Goal: Task Accomplishment & Management: Complete application form

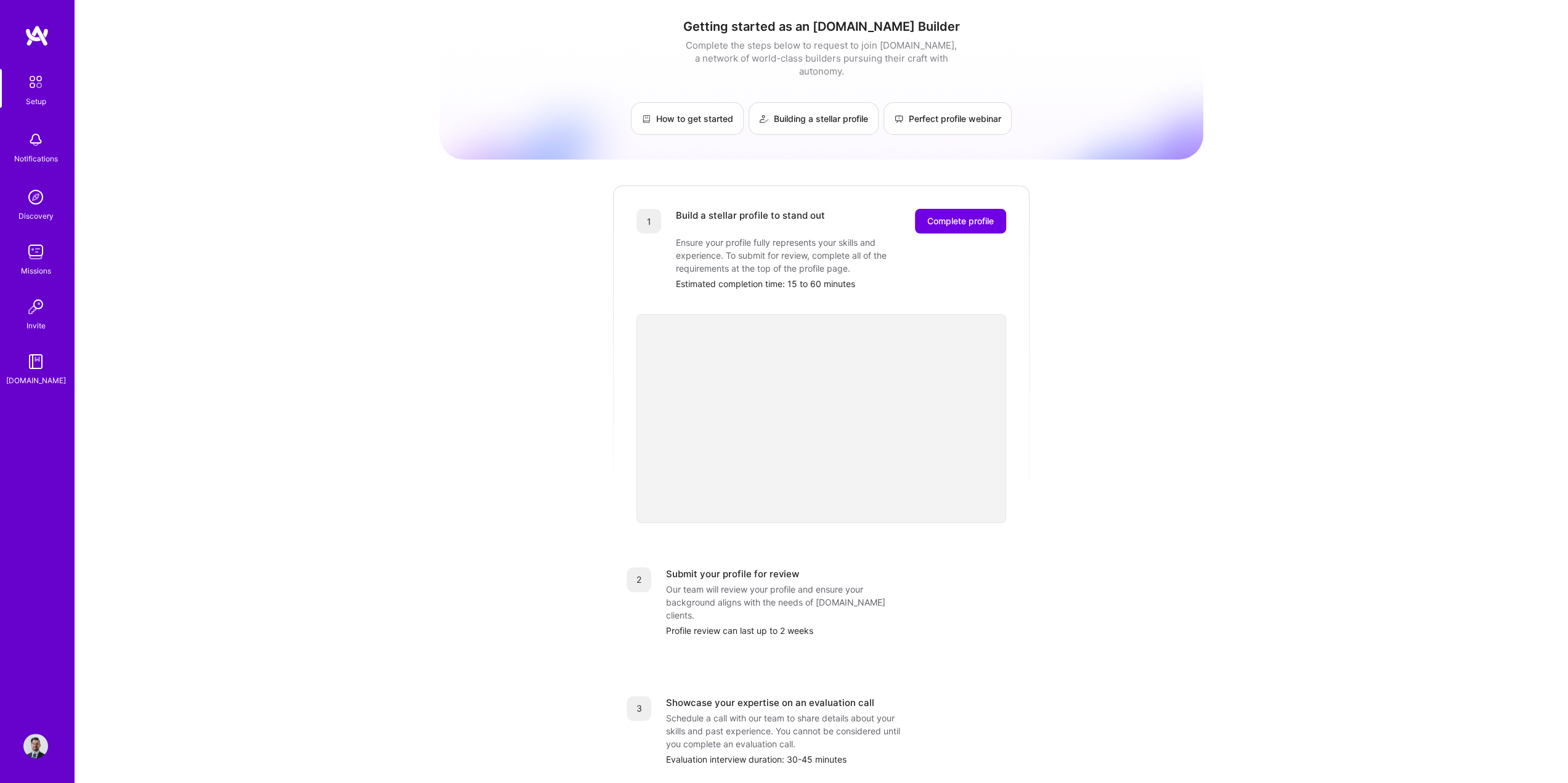
click at [45, 258] on img at bounding box center [36, 252] width 25 height 25
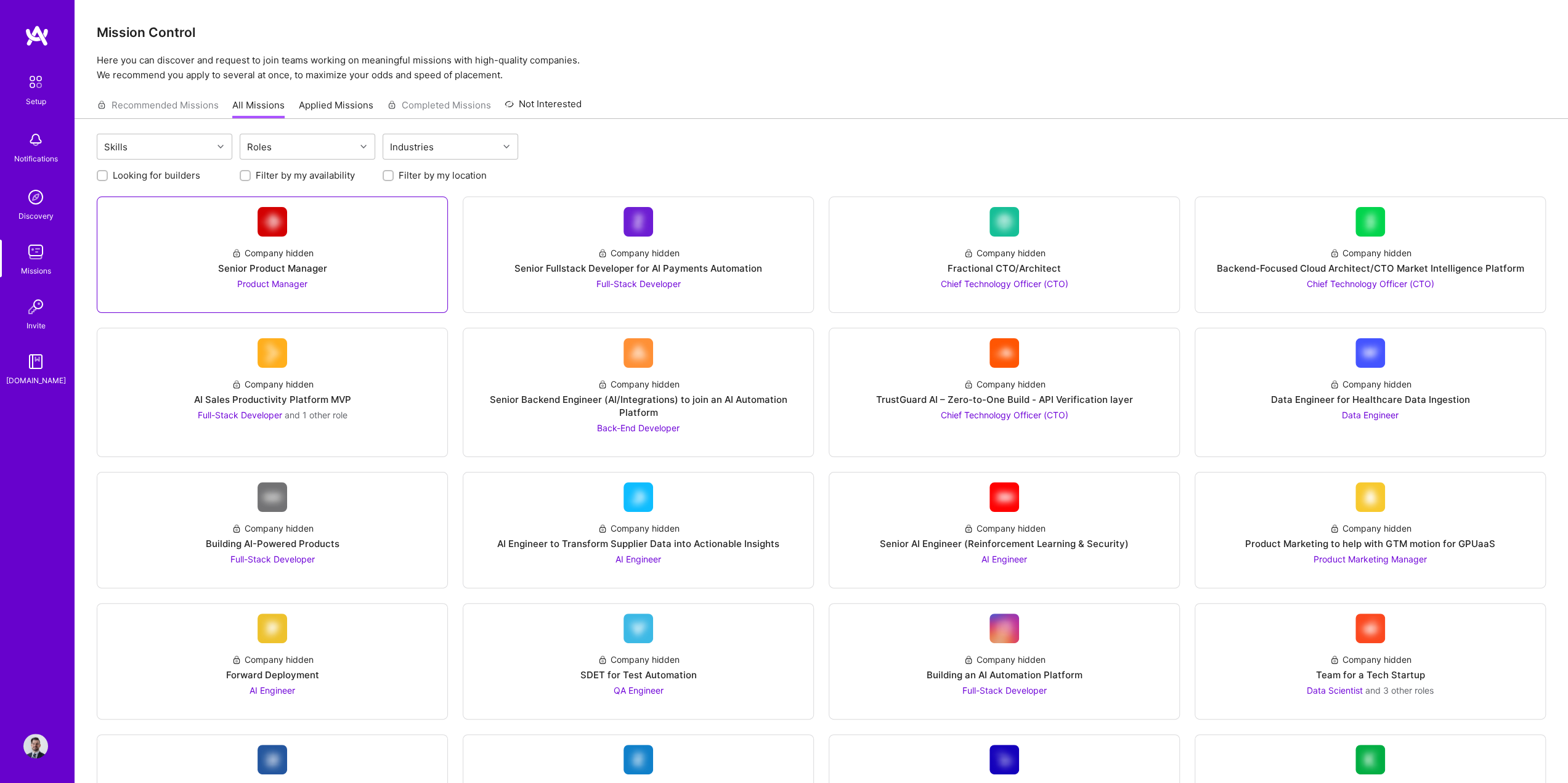
click at [323, 268] on div "Senior Product Manager" at bounding box center [273, 268] width 109 height 13
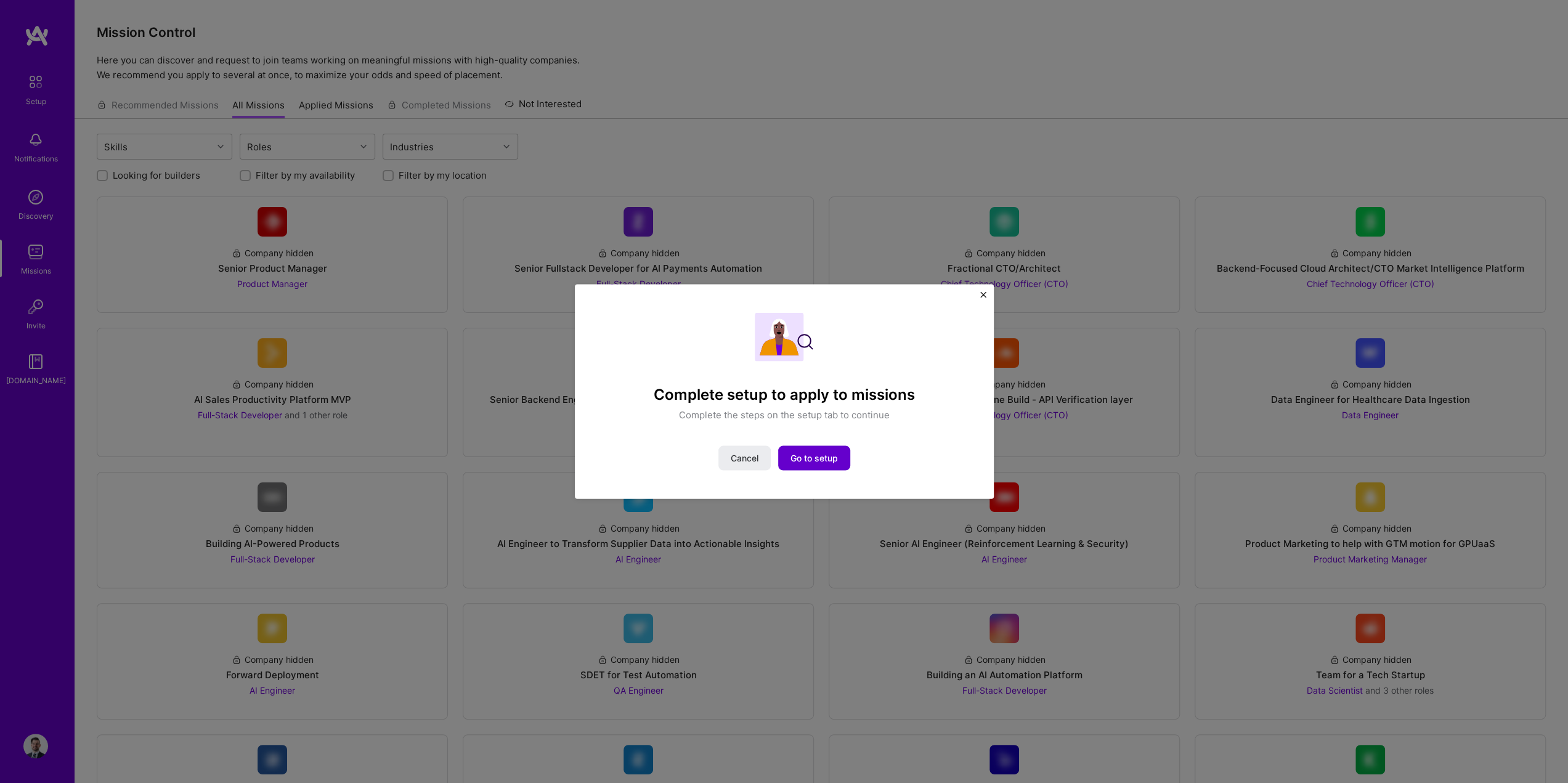
click at [812, 464] on span "Go to setup" at bounding box center [814, 458] width 48 height 12
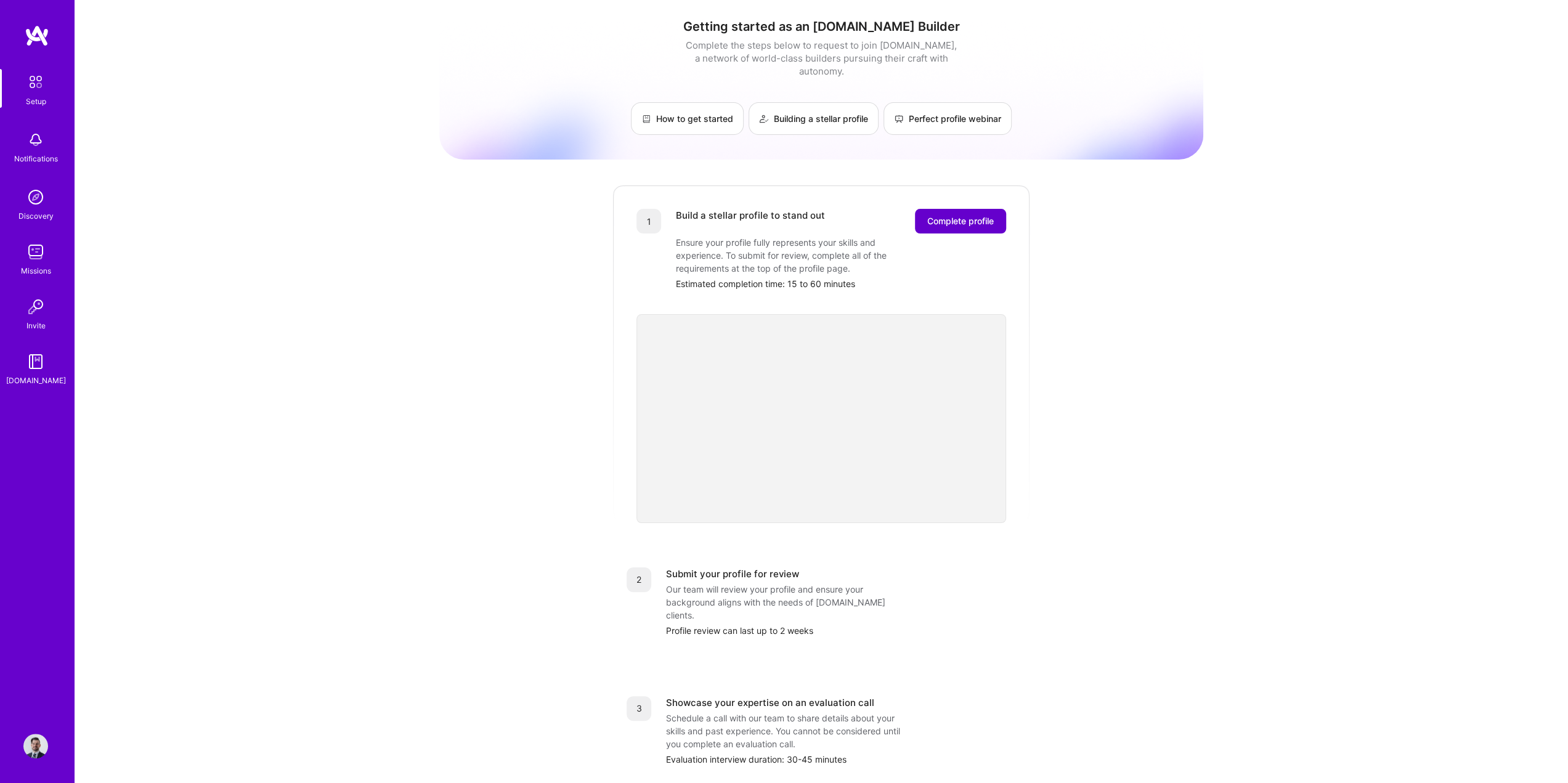
click at [988, 215] on span "Complete profile" at bounding box center [960, 221] width 67 height 12
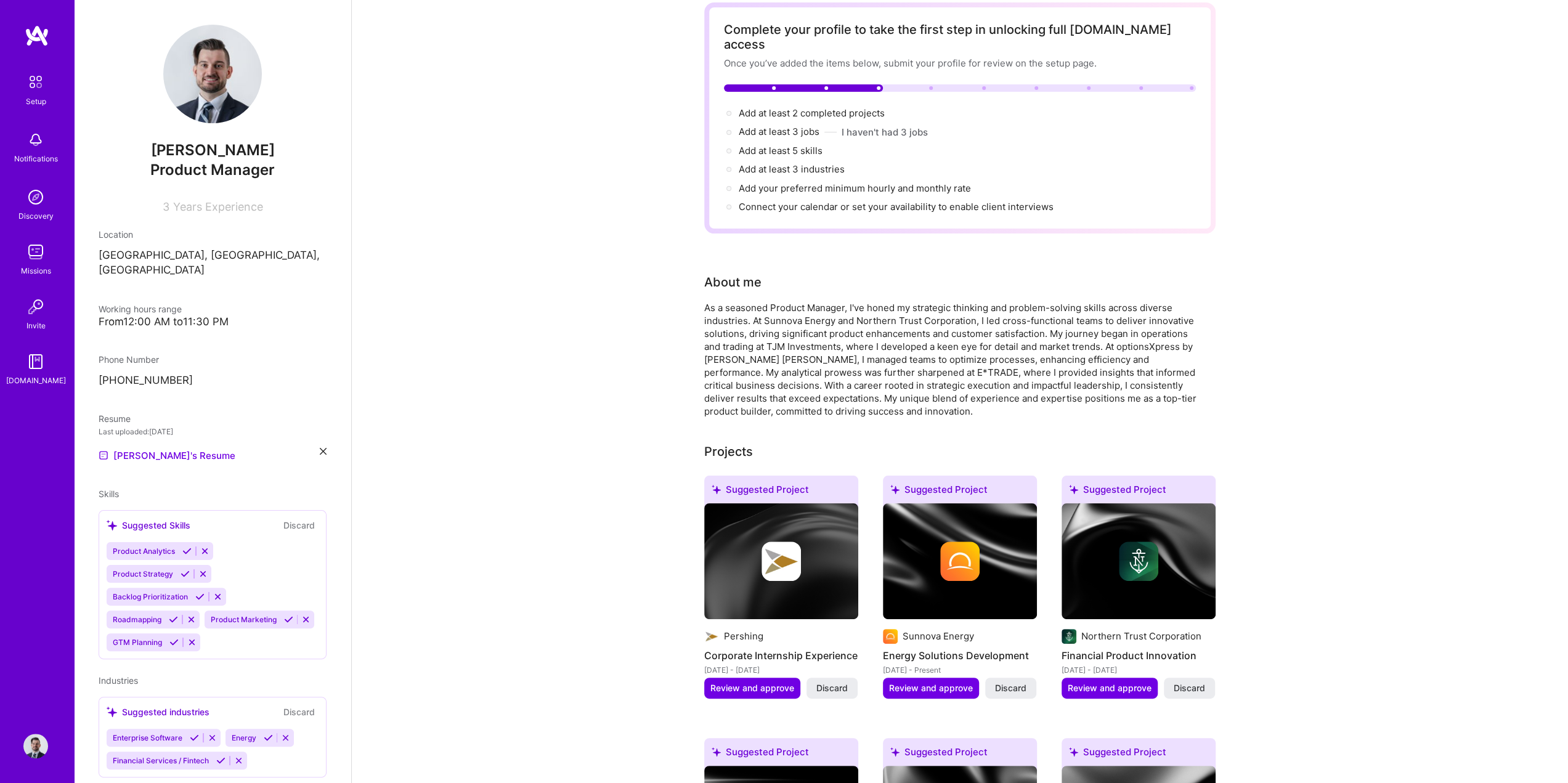
scroll to position [308, 0]
